Goal: Information Seeking & Learning: Check status

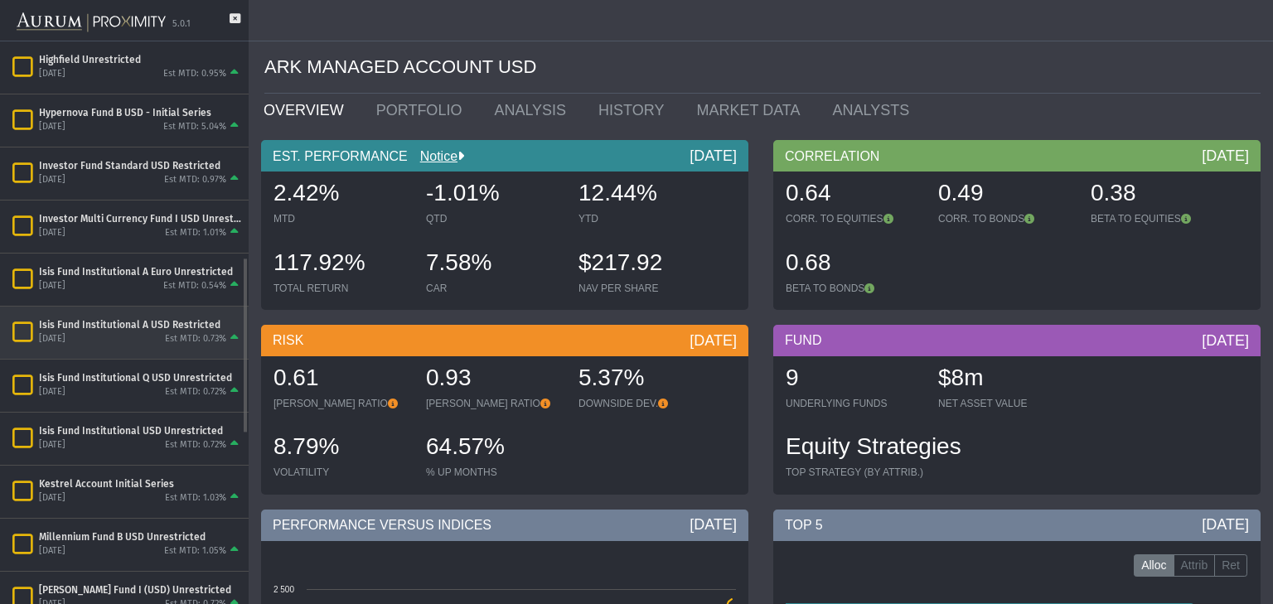
scroll to position [901, 0]
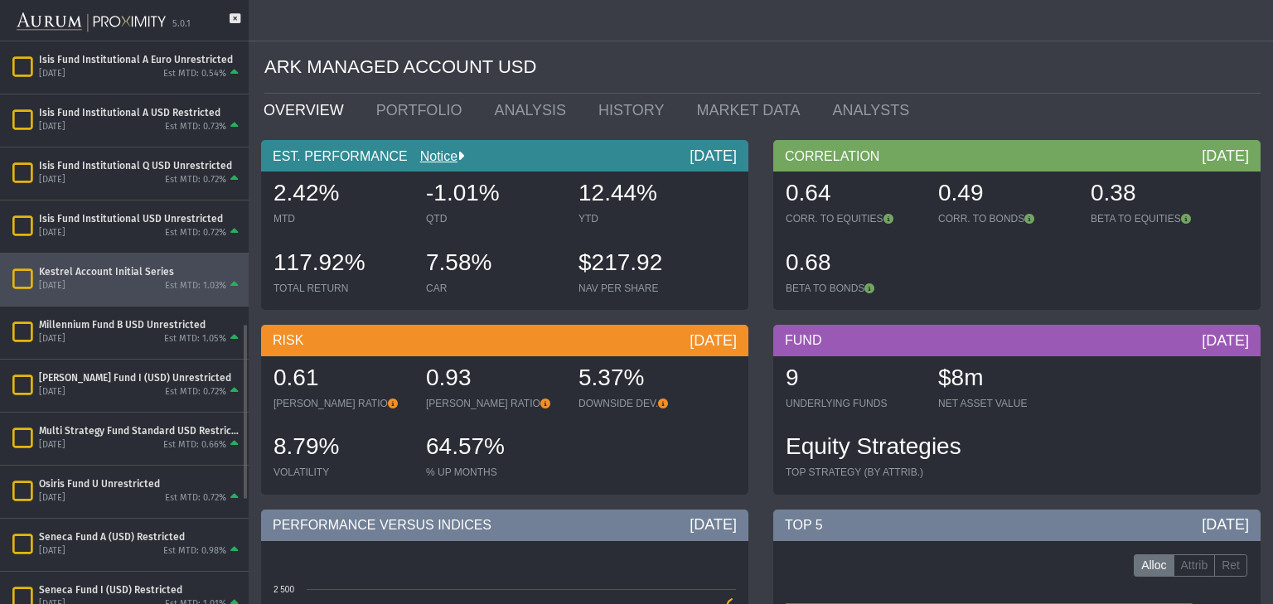
click at [132, 281] on div "[DATE] Est MTD: 1.03%" at bounding box center [140, 285] width 203 height 15
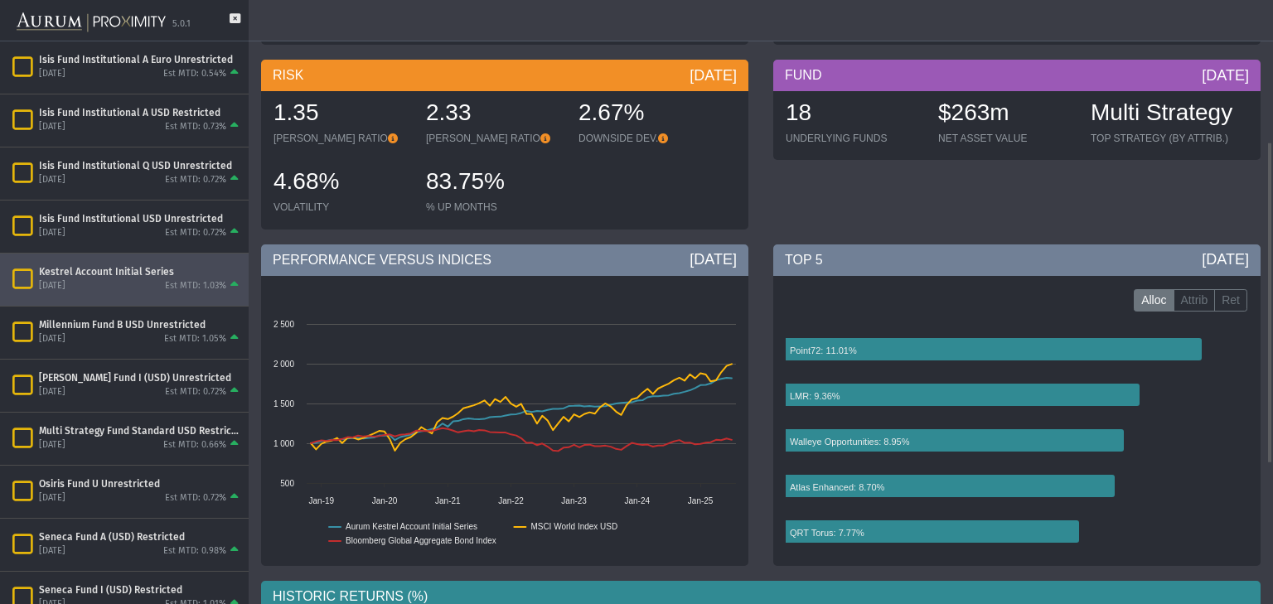
scroll to position [527, 0]
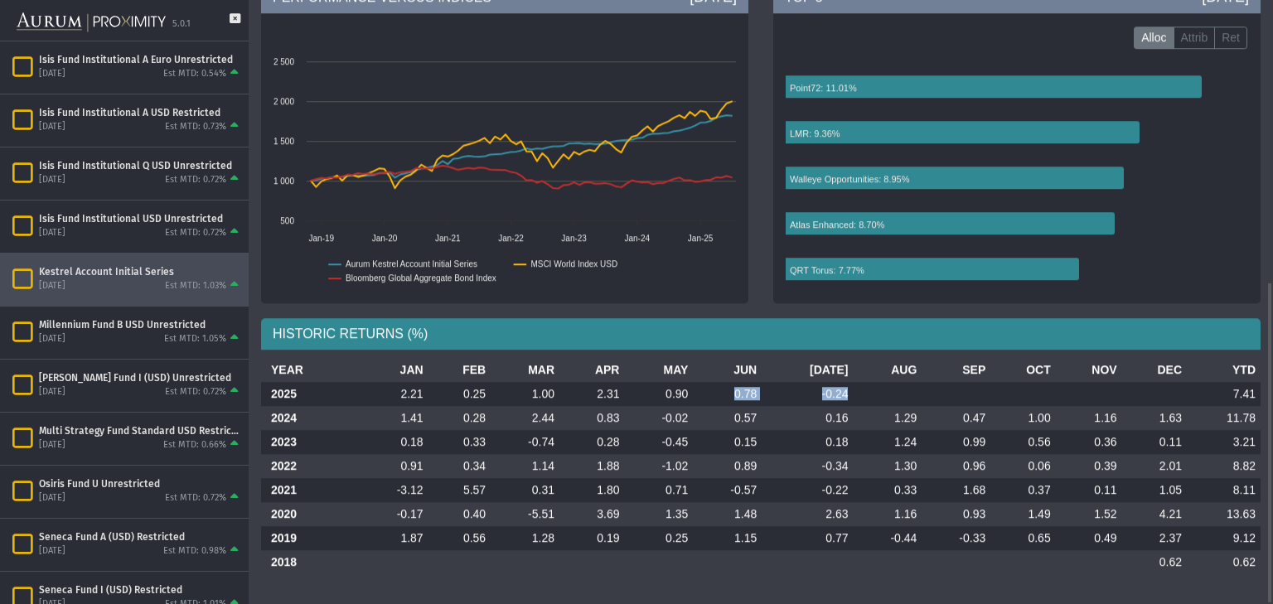
drag, startPoint x: 741, startPoint y: 398, endPoint x: 843, endPoint y: 393, distance: 101.2
click at [843, 393] on tr "2025 2.21 0.25 1.00 2.31 0.90 0.78 -0.24 7.41" at bounding box center [760, 394] width 999 height 24
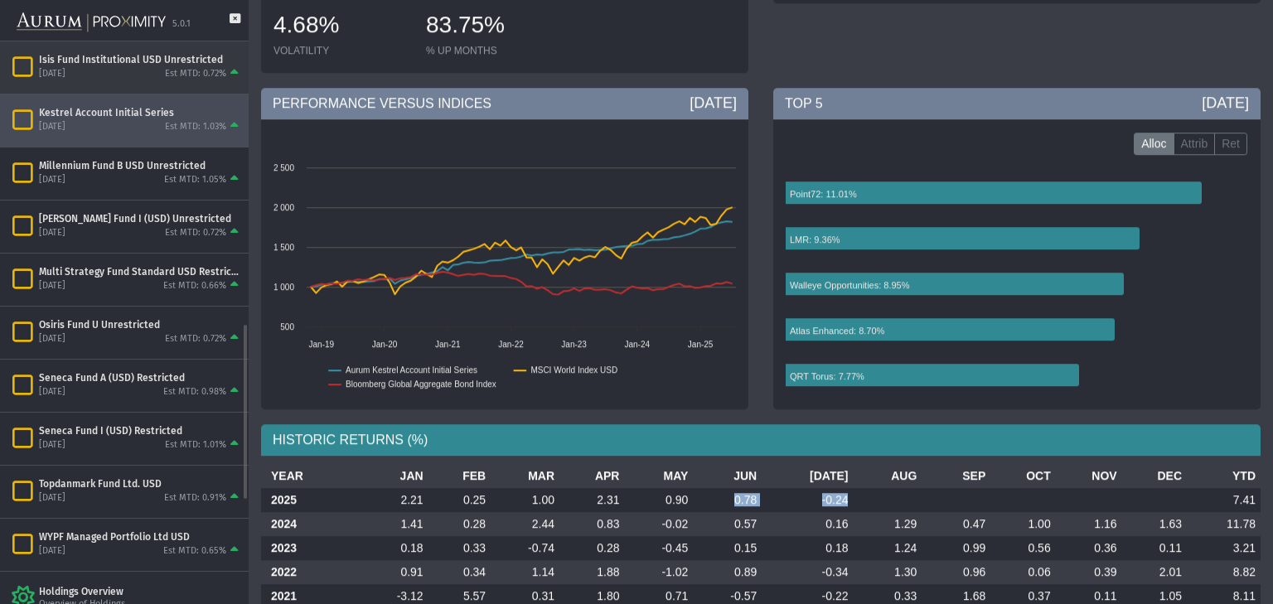
scroll to position [901, 0]
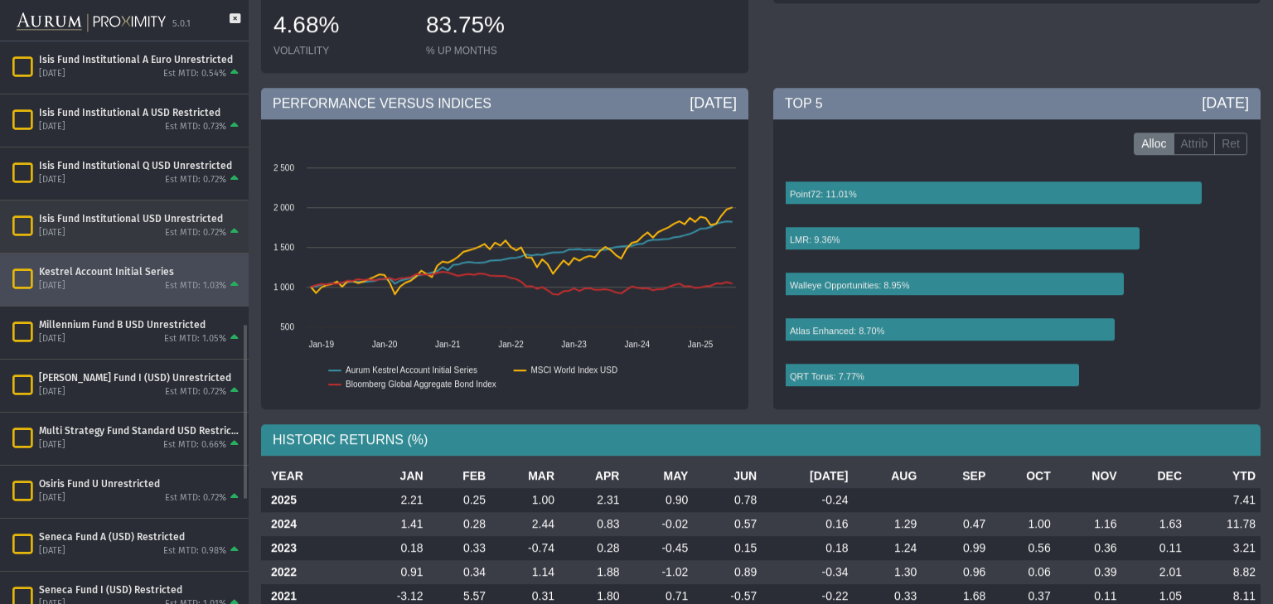
click at [121, 229] on div "[DATE] Est MTD: 0.72%" at bounding box center [140, 232] width 203 height 15
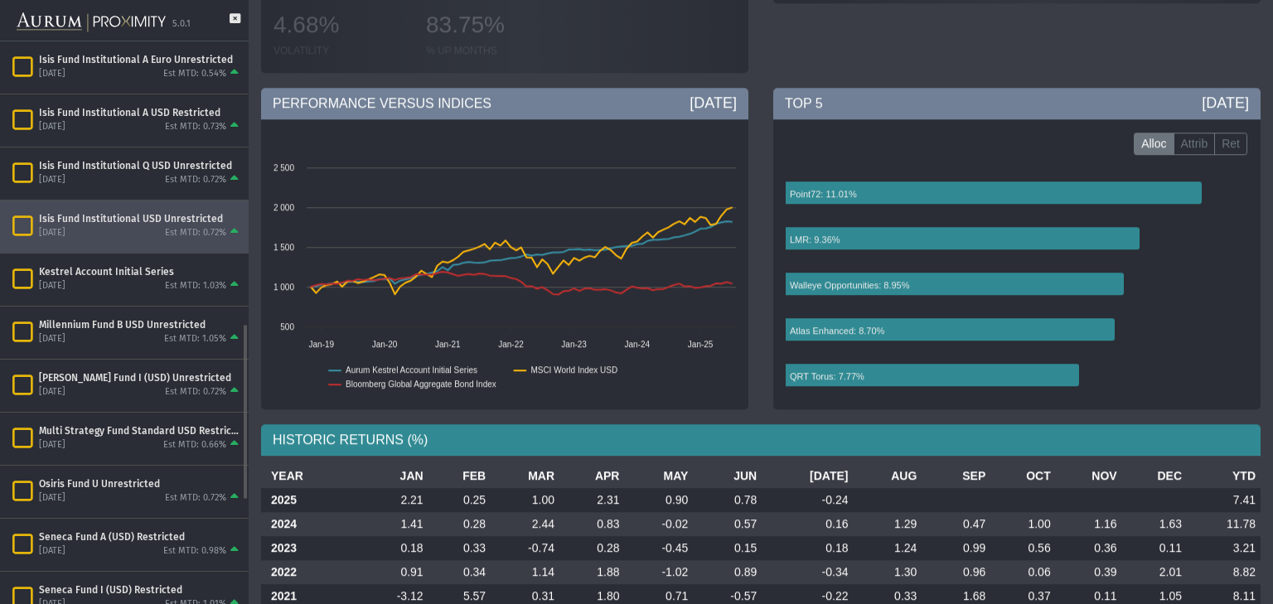
click at [121, 229] on div "[DATE] Est MTD: 0.72%" at bounding box center [140, 232] width 203 height 15
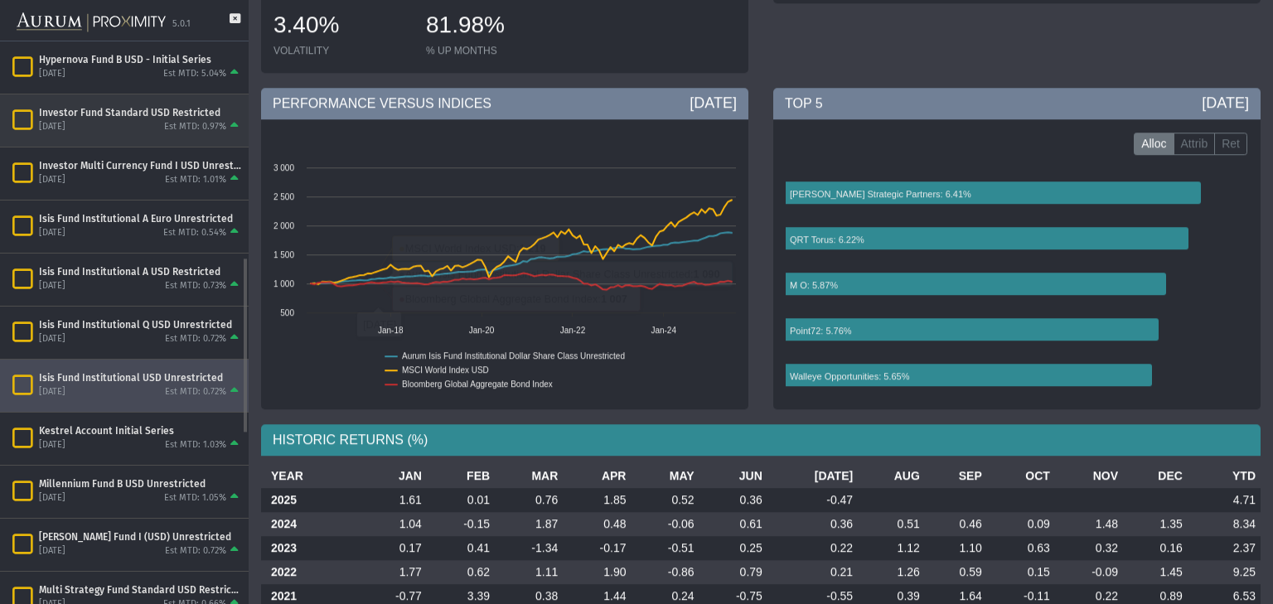
scroll to position [689, 0]
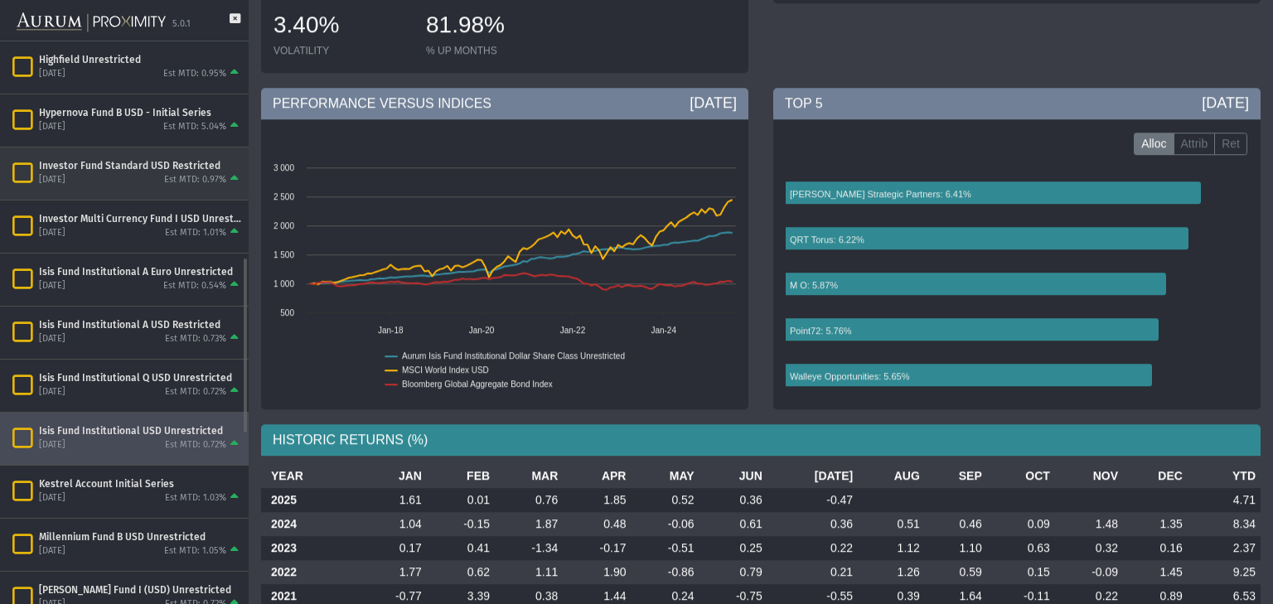
click at [120, 160] on div "Investor Fund Standard USD Restricted" at bounding box center [140, 165] width 203 height 13
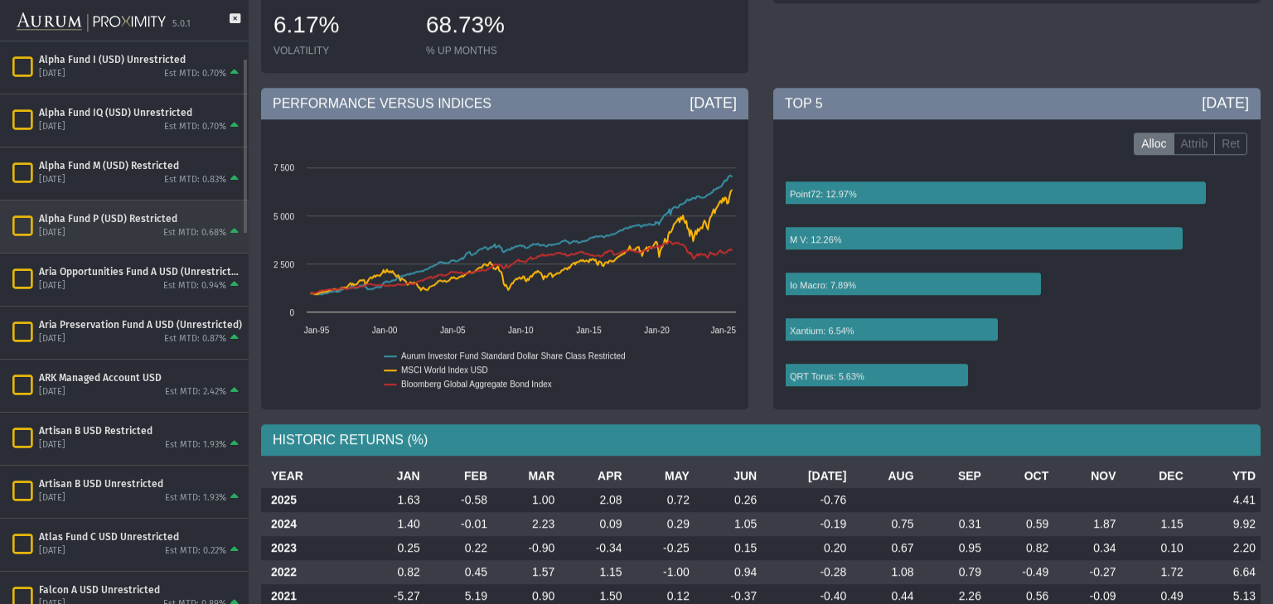
scroll to position [53, 0]
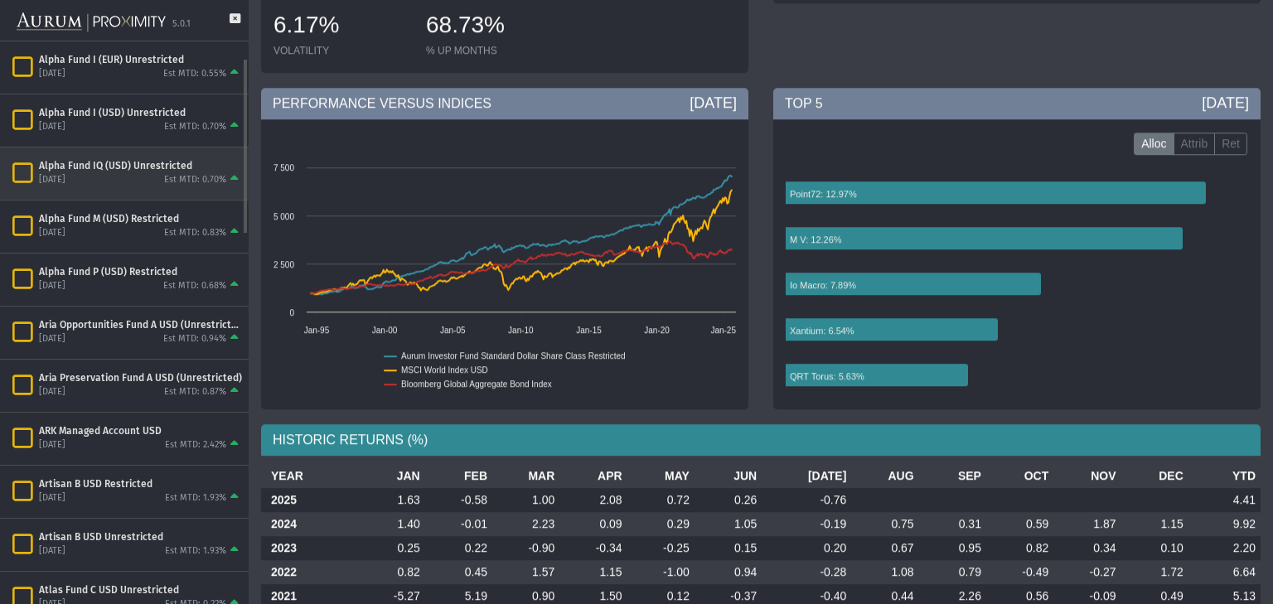
click at [109, 167] on div "Alpha Fund IQ (USD) Unrestricted" at bounding box center [140, 165] width 203 height 13
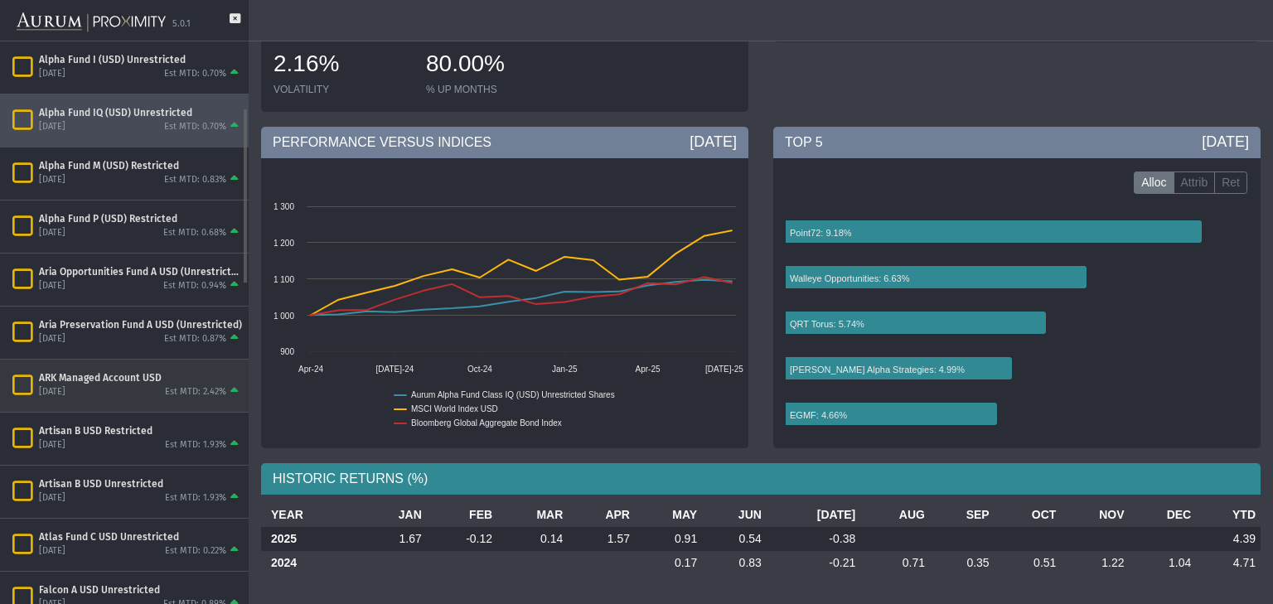
scroll to position [265, 0]
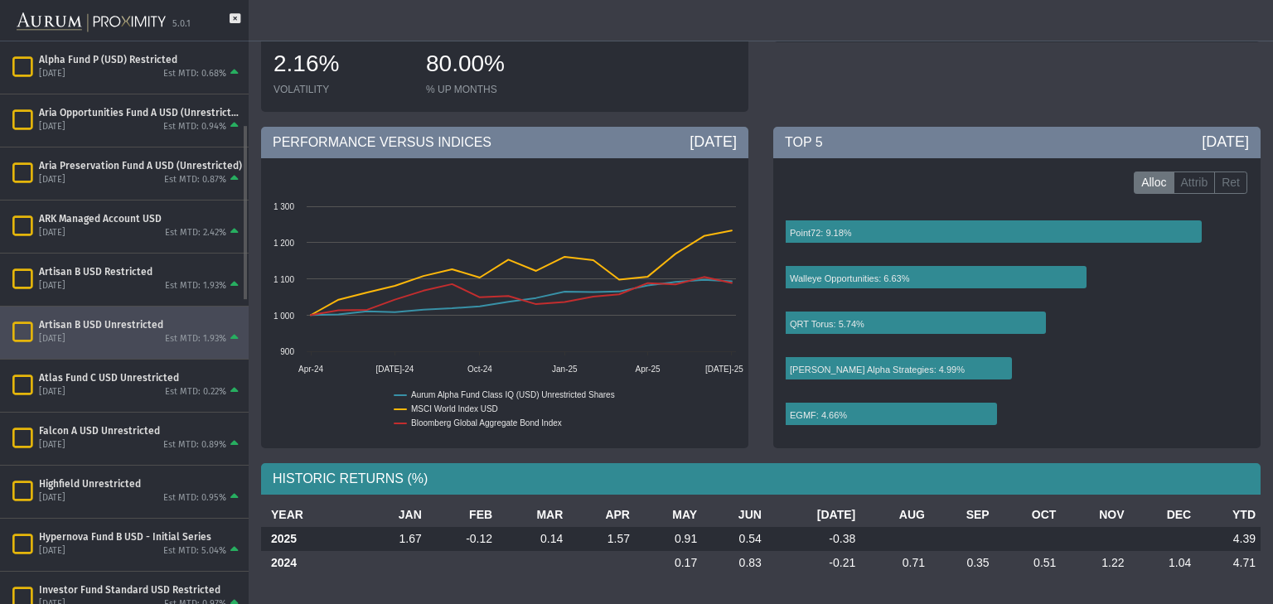
click at [126, 318] on div "Artisan B USD Unrestricted" at bounding box center [140, 324] width 203 height 13
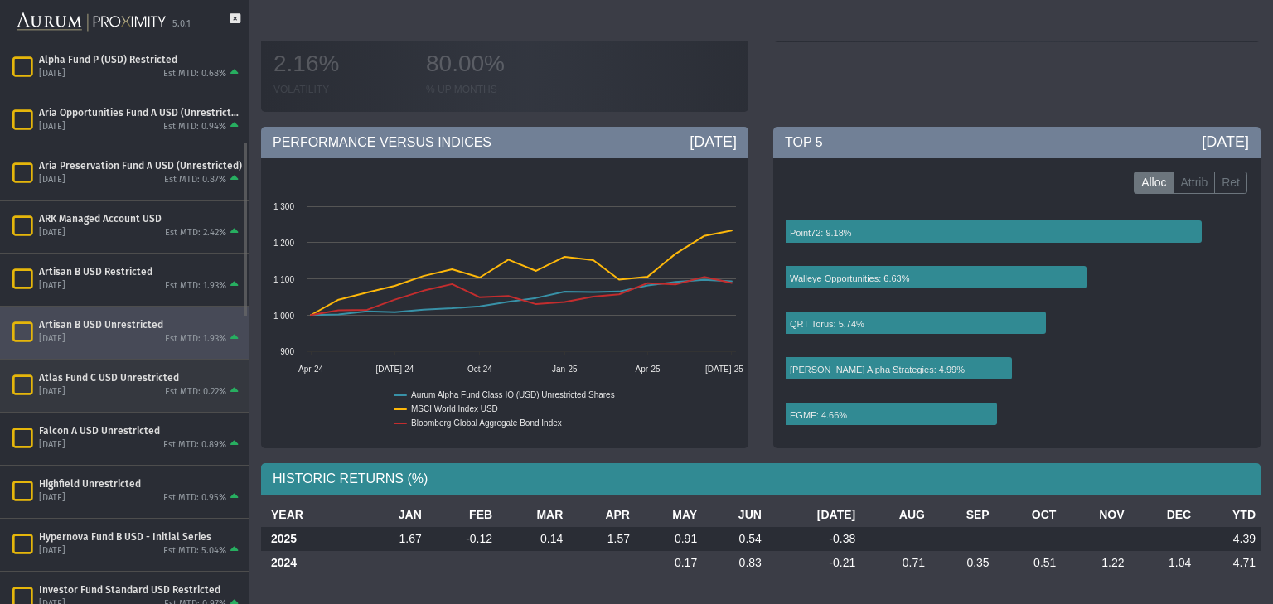
scroll to position [424, 0]
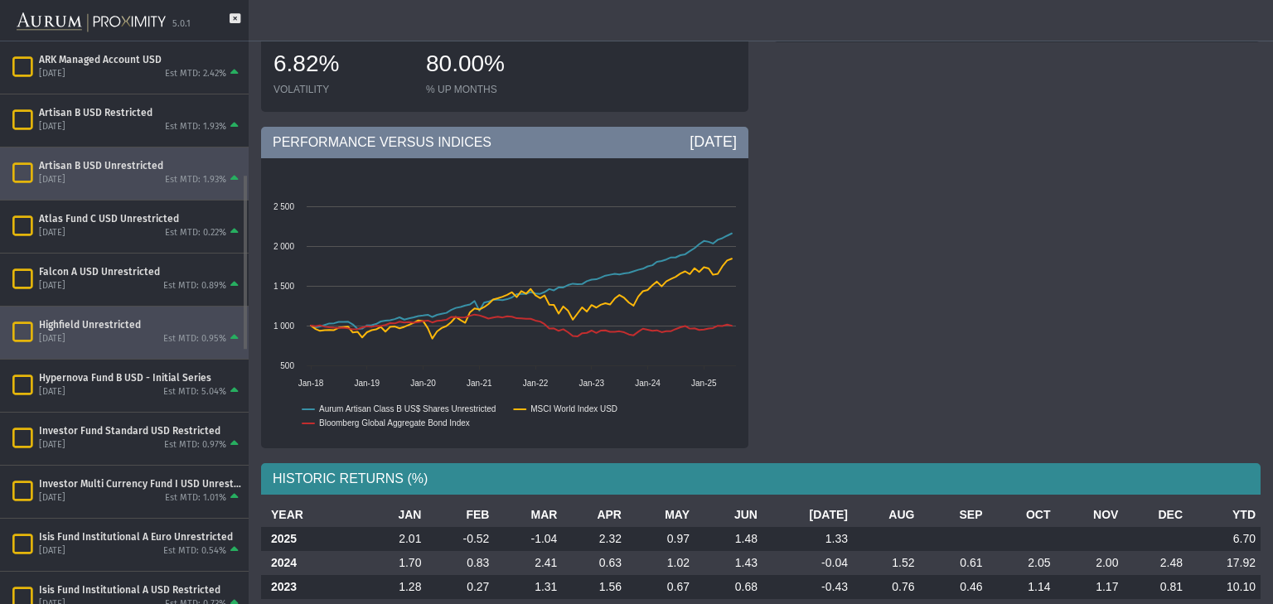
click at [127, 318] on div "Highfield Unrestricted" at bounding box center [140, 324] width 203 height 13
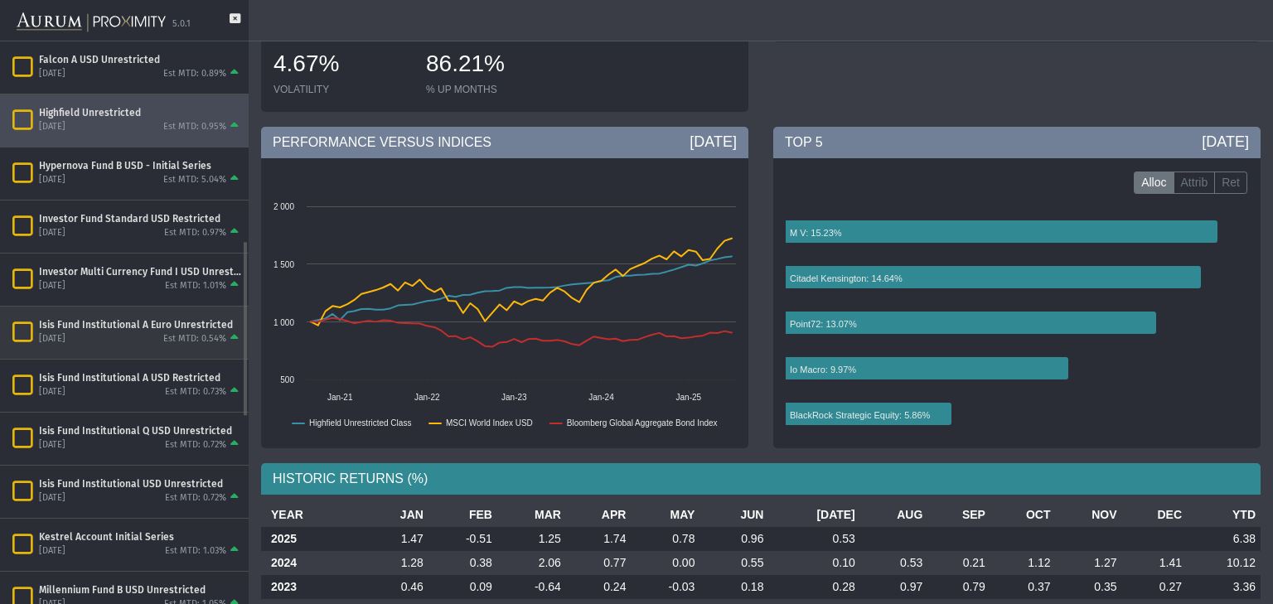
scroll to position [742, 0]
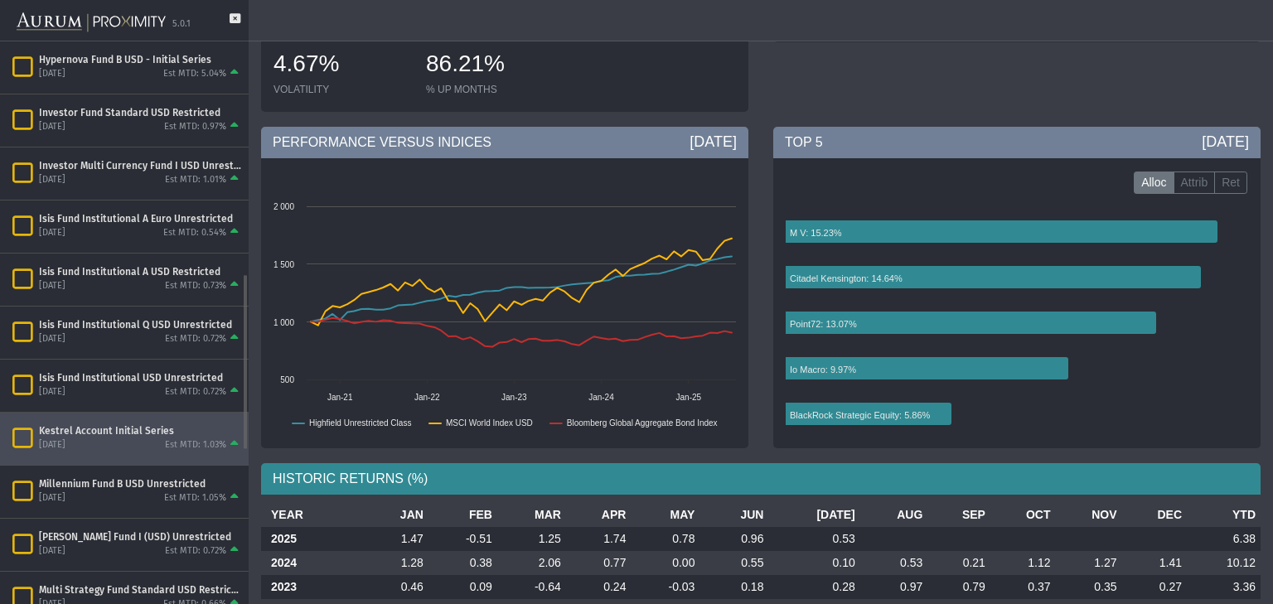
click at [146, 418] on div "Kestrel Account Initial Series [DATE] Est MTD: 1.03%" at bounding box center [124, 439] width 249 height 52
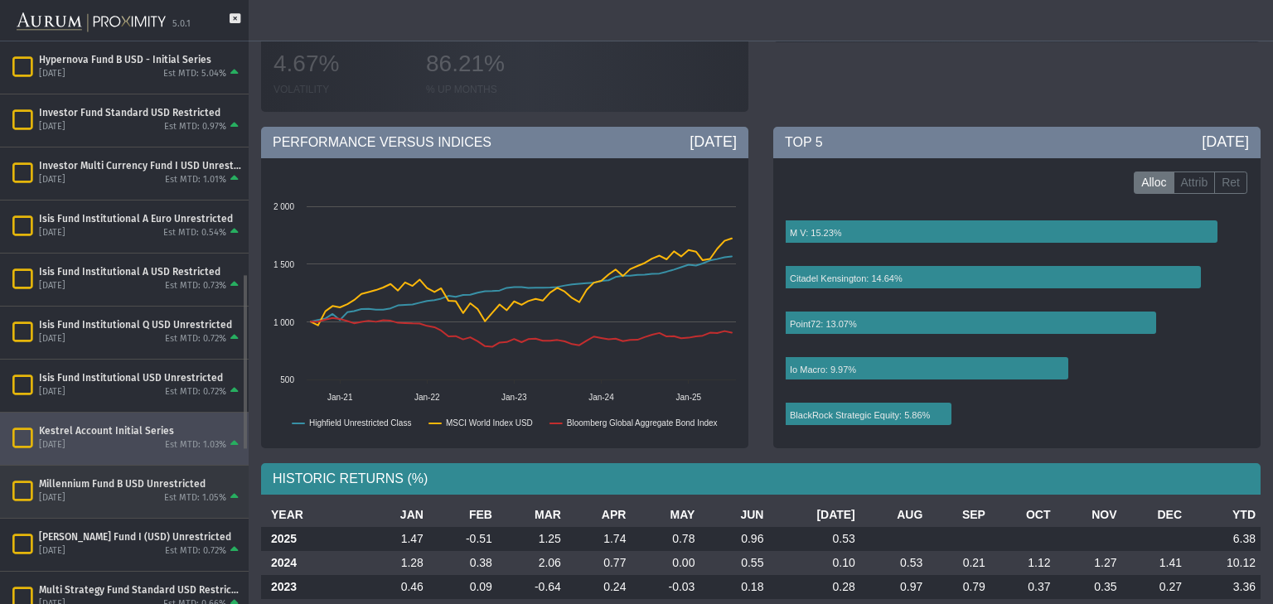
click at [140, 497] on div "[DATE] Est MTD: 1.05%" at bounding box center [140, 497] width 203 height 15
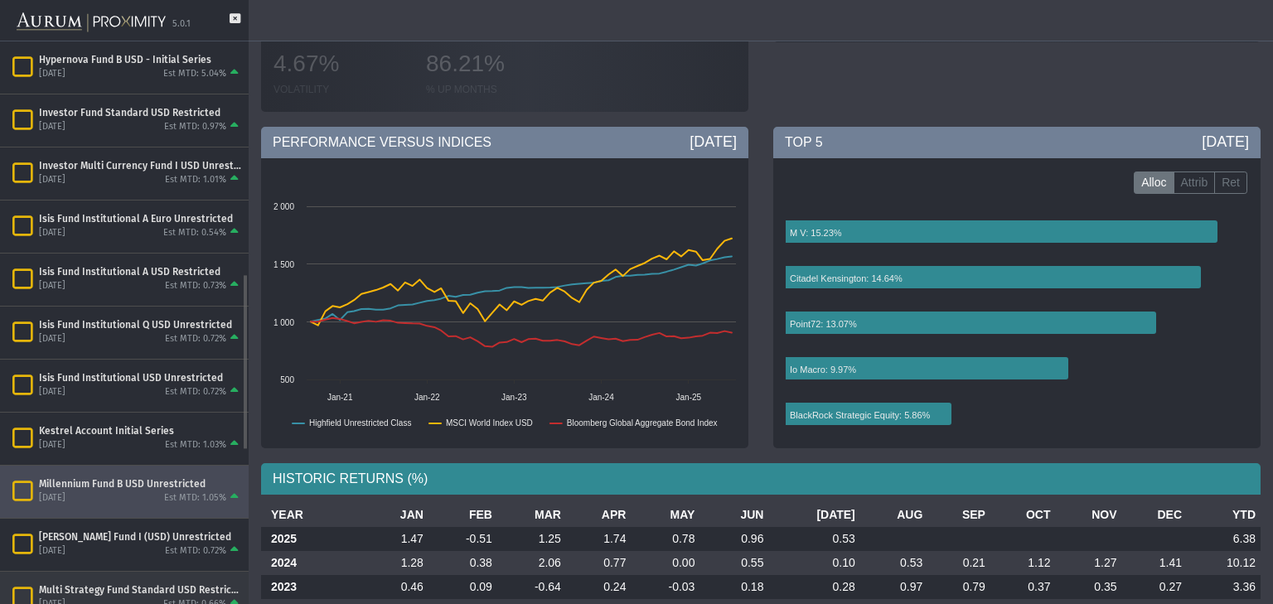
click at [142, 573] on div "Multi Strategy Fund Standard USD Restricted [DATE] Est MTD: 0.66%" at bounding box center [124, 598] width 249 height 52
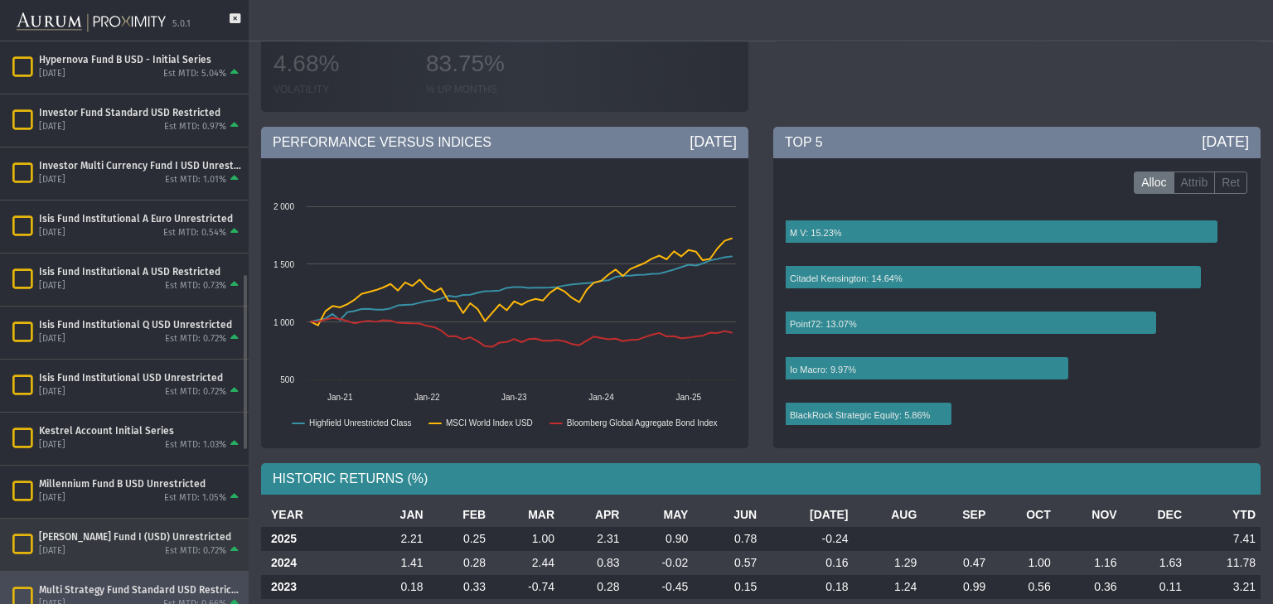
click at [142, 559] on div "[PERSON_NAME] Fund I (USD) Unrestricted [DATE] Est MTD: 0.72%" at bounding box center [124, 545] width 249 height 52
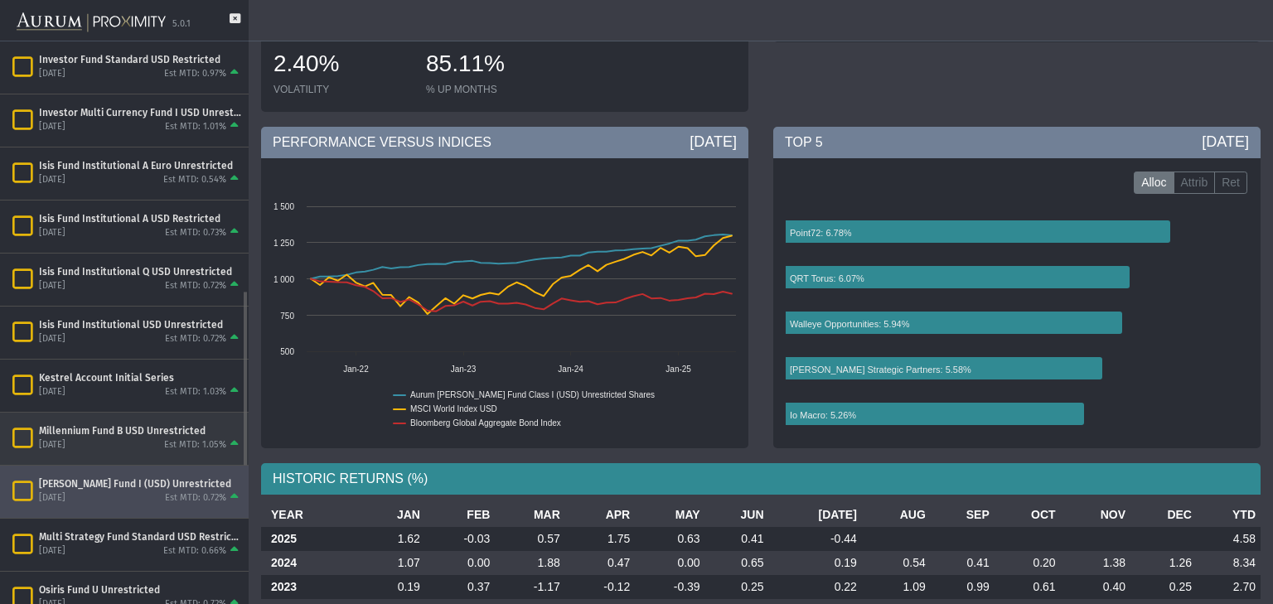
scroll to position [901, 0]
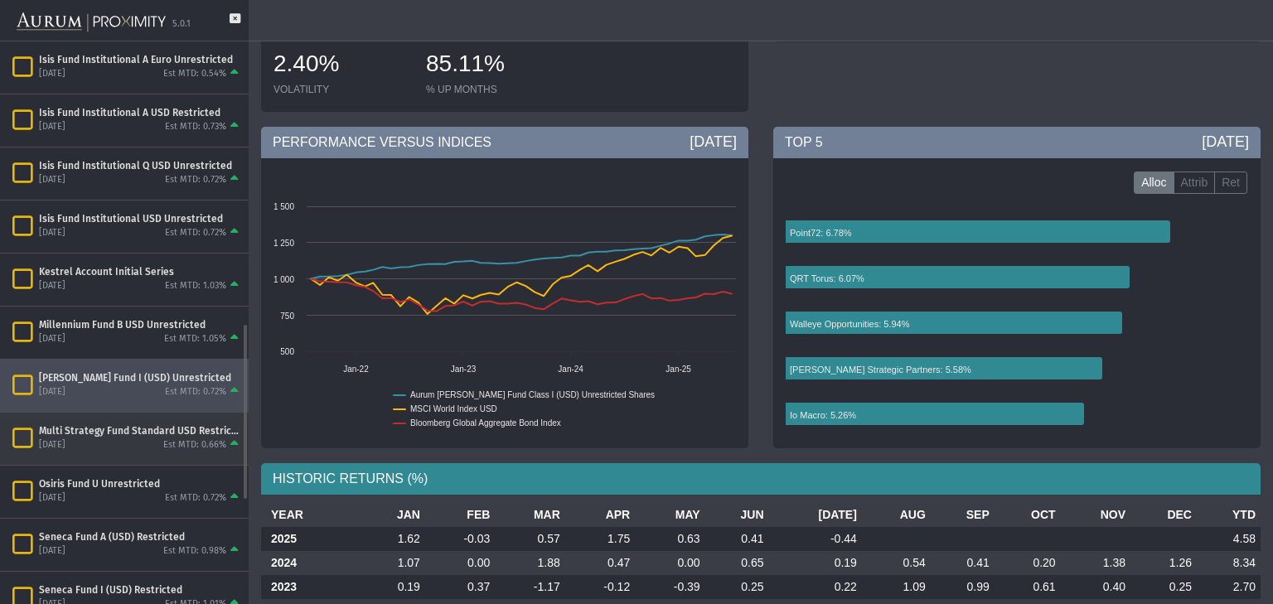
click at [186, 451] on div "Multi Strategy Fund Standard USD Restricted [DATE] Est MTD: 0.66%" at bounding box center [124, 439] width 249 height 52
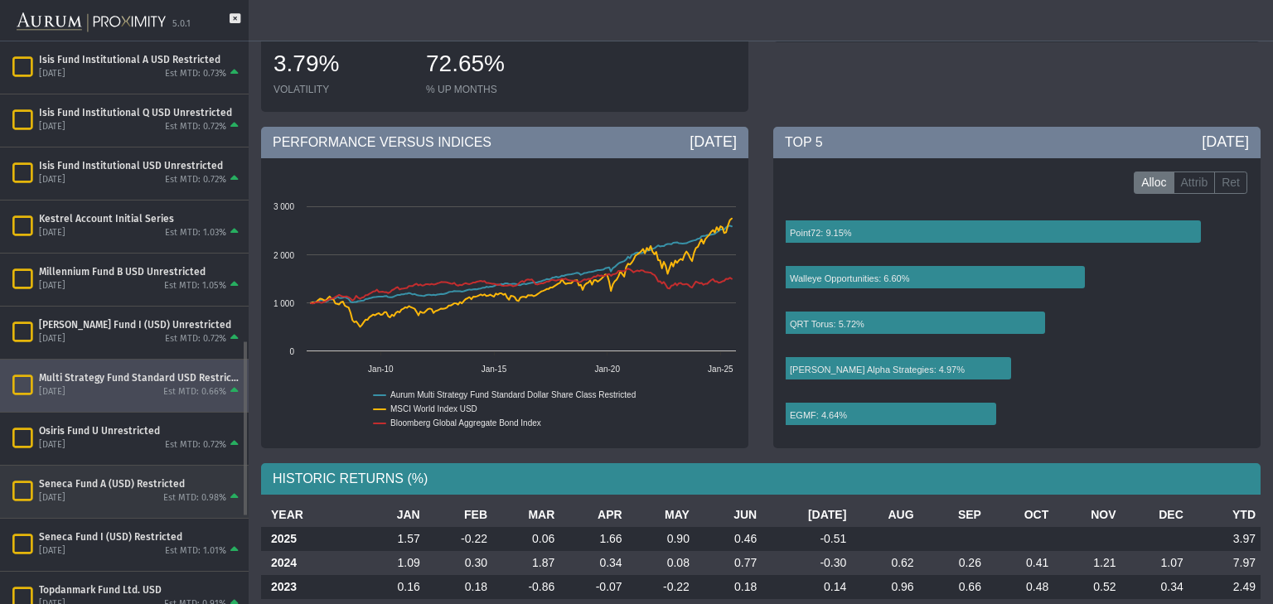
scroll to position [1007, 0]
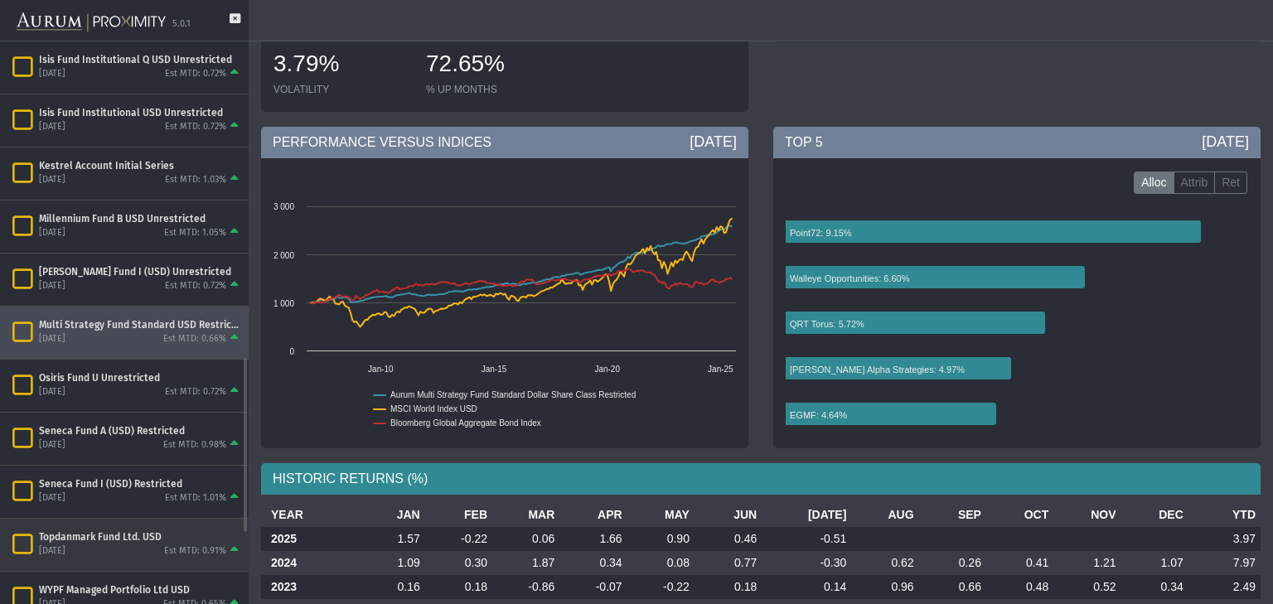
click at [169, 553] on div "Est MTD: 0.91%" at bounding box center [195, 551] width 62 height 12
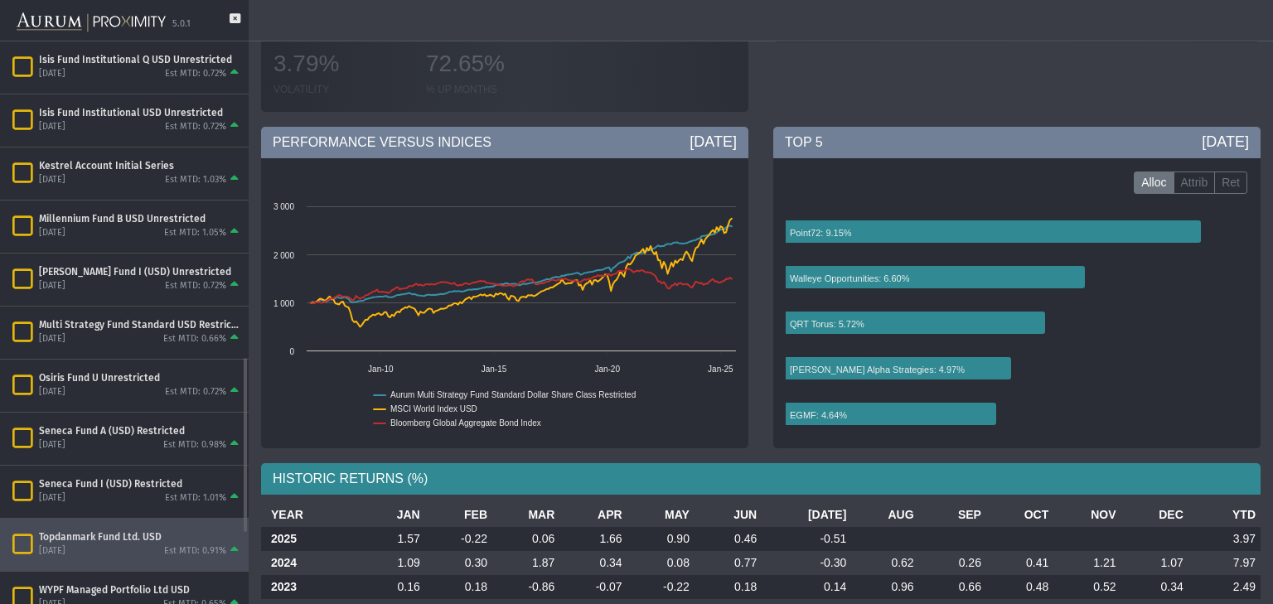
click at [169, 553] on div "Est MTD: 0.91%" at bounding box center [195, 551] width 62 height 12
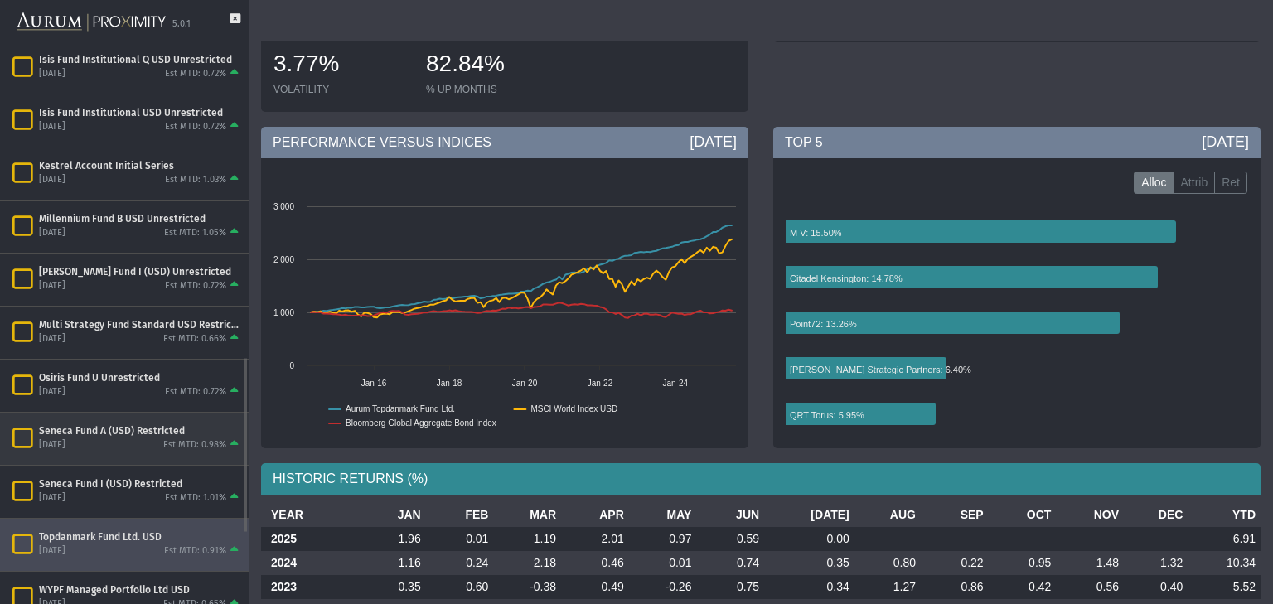
scroll to position [1166, 0]
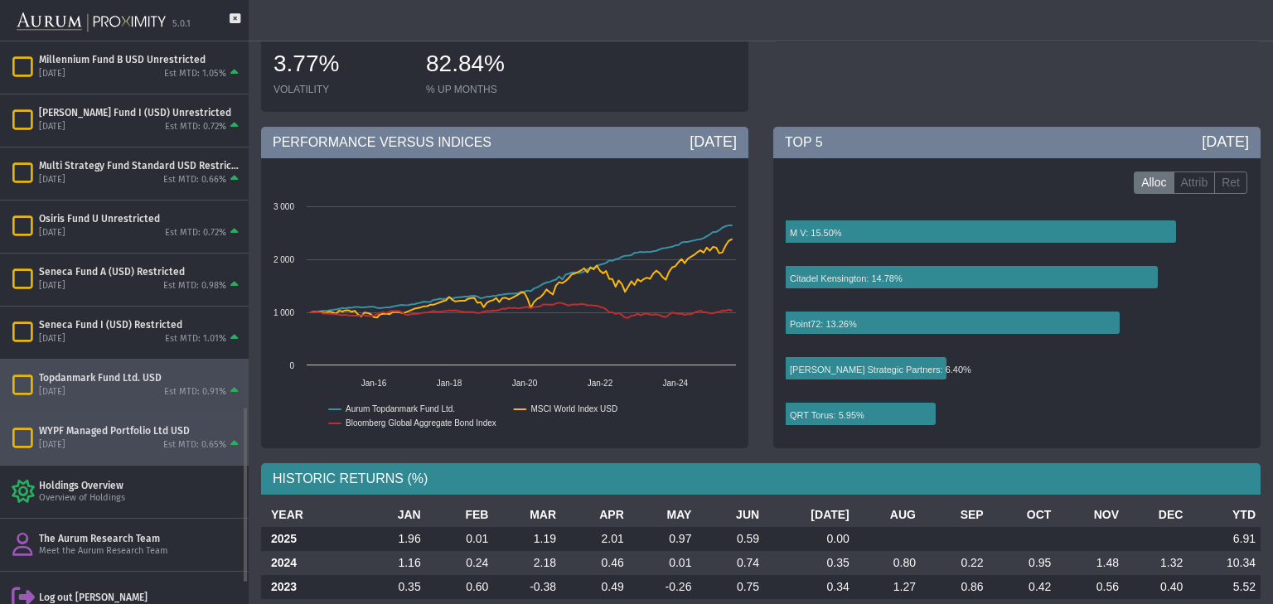
click at [116, 427] on div "WYPF Managed Portfolio Ltd USD" at bounding box center [140, 430] width 203 height 13
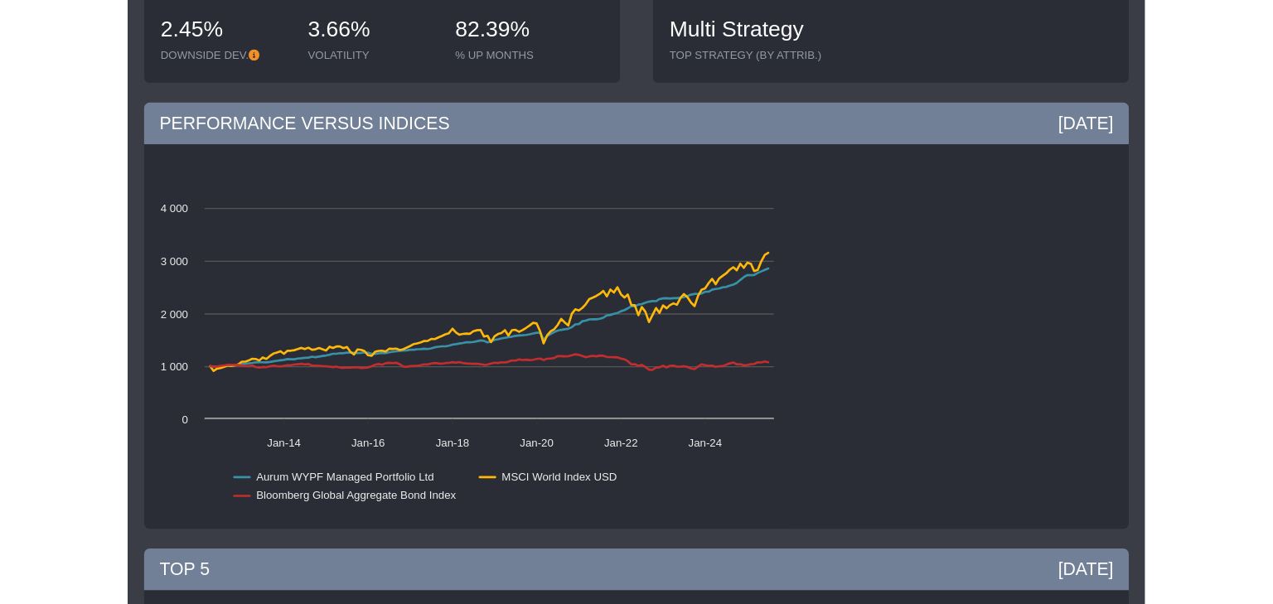
scroll to position [384, 0]
